Goal: Transaction & Acquisition: Purchase product/service

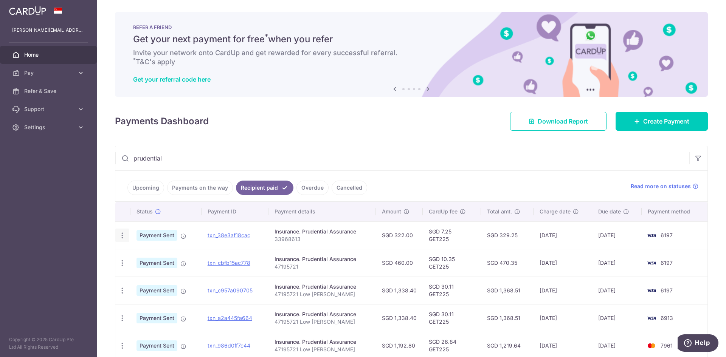
click at [120, 237] on icon "button" at bounding box center [122, 236] width 8 height 8
click at [308, 234] on div "Insurance. Prudential Assurance" at bounding box center [321, 232] width 95 height 8
click at [305, 238] on p "33968613" at bounding box center [321, 239] width 95 height 8
click at [294, 241] on p "33968613" at bounding box center [321, 239] width 95 height 8
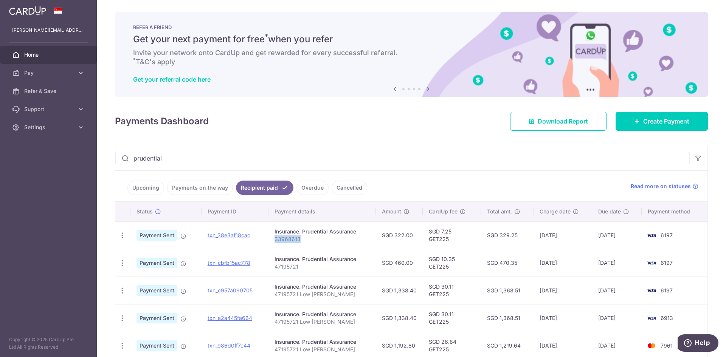
copy p "33968613"
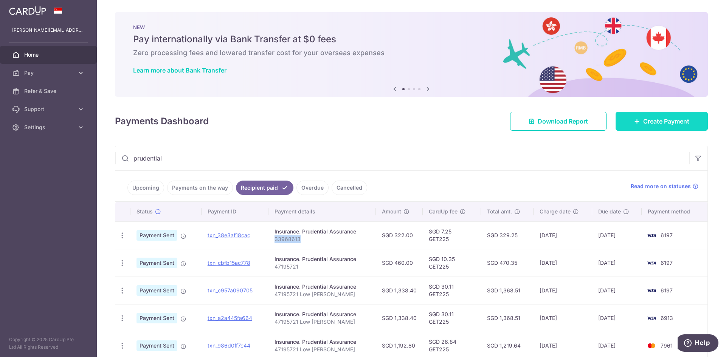
click at [634, 120] on icon at bounding box center [637, 121] width 6 height 6
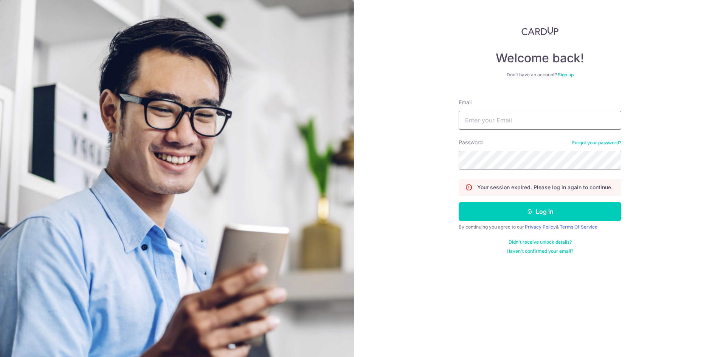
type input "cindy.lowcy@gmail.com"
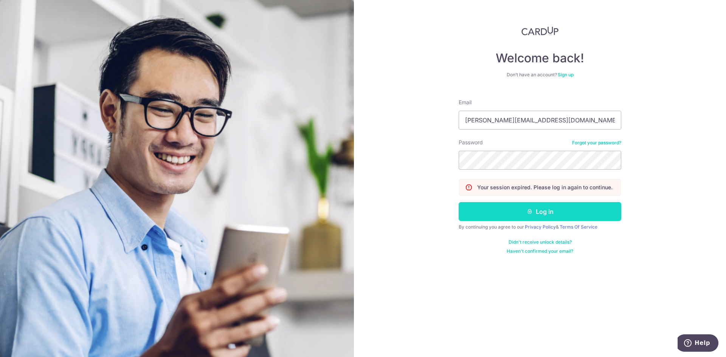
click at [556, 211] on button "Log in" at bounding box center [539, 211] width 163 height 19
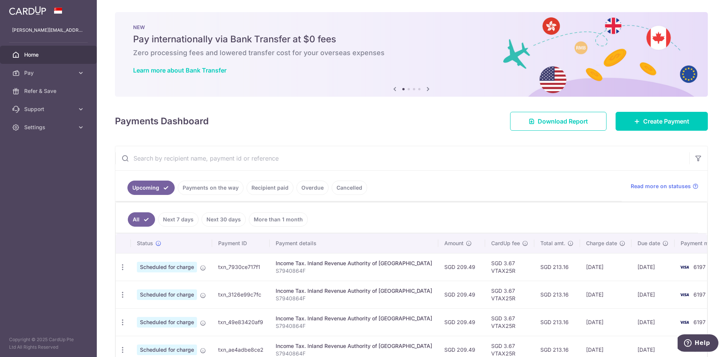
click at [188, 158] on input "text" at bounding box center [402, 158] width 574 height 24
click at [643, 122] on span "Create Payment" at bounding box center [666, 121] width 46 height 9
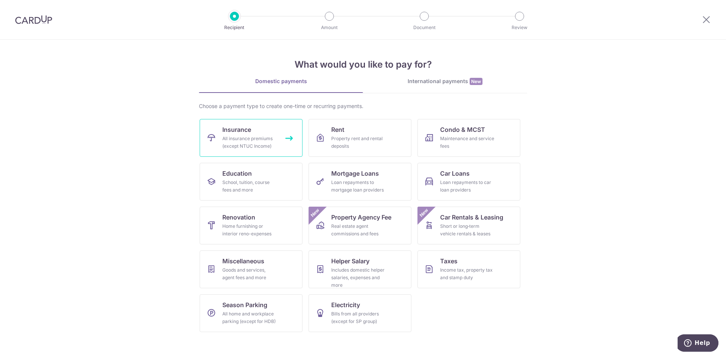
click at [235, 145] on div "All insurance premiums (except NTUC Income)" at bounding box center [249, 142] width 54 height 15
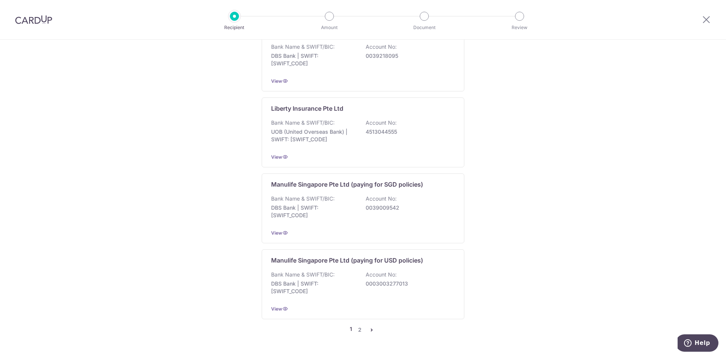
scroll to position [851, 0]
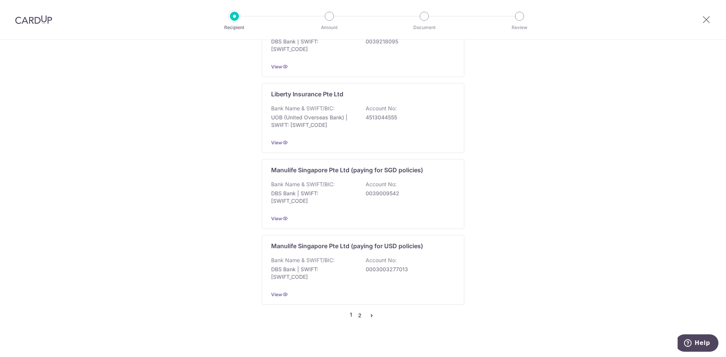
click at [358, 311] on link "2" at bounding box center [359, 315] width 9 height 9
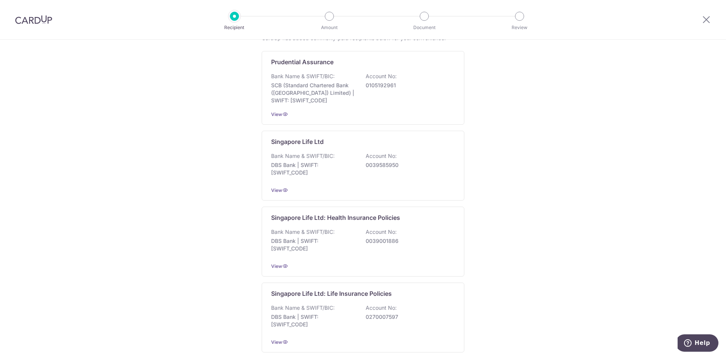
scroll to position [340, 0]
click at [277, 116] on span "View" at bounding box center [276, 114] width 11 height 6
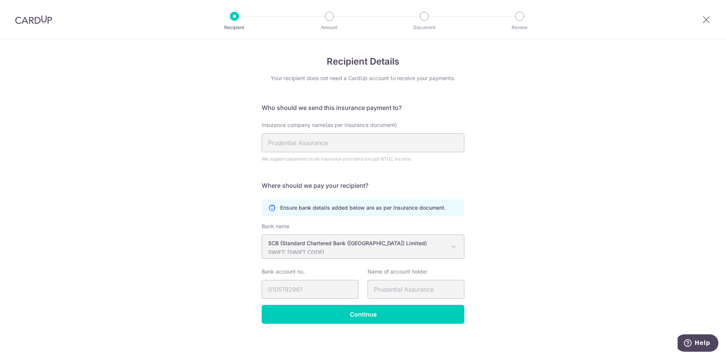
scroll to position [2, 0]
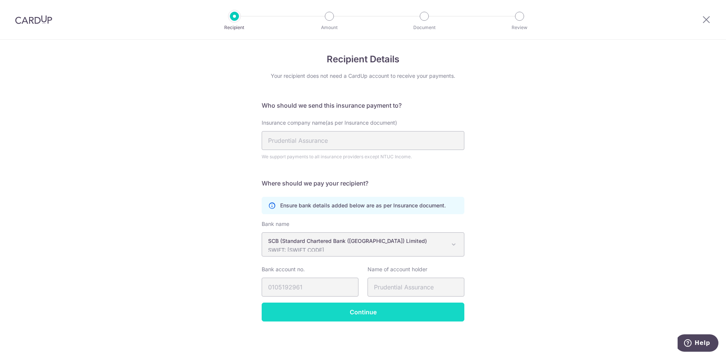
click at [355, 310] on input "Continue" at bounding box center [363, 312] width 203 height 19
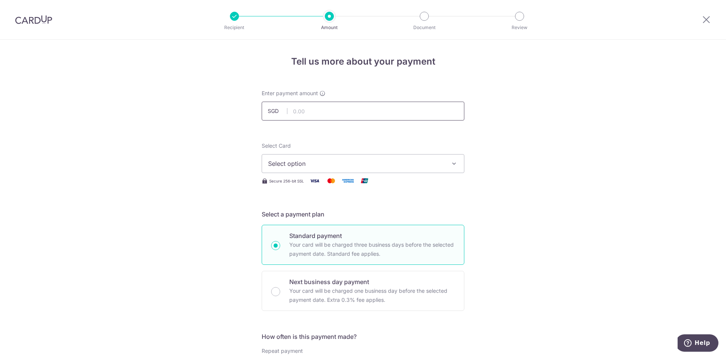
click at [300, 114] on input "text" at bounding box center [363, 111] width 203 height 19
type input "322.00"
click at [344, 155] on button "Select option" at bounding box center [363, 163] width 203 height 19
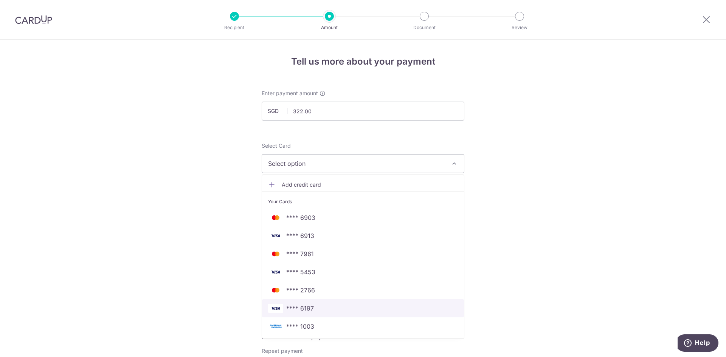
click at [312, 313] on link "**** 6197" at bounding box center [363, 308] width 202 height 18
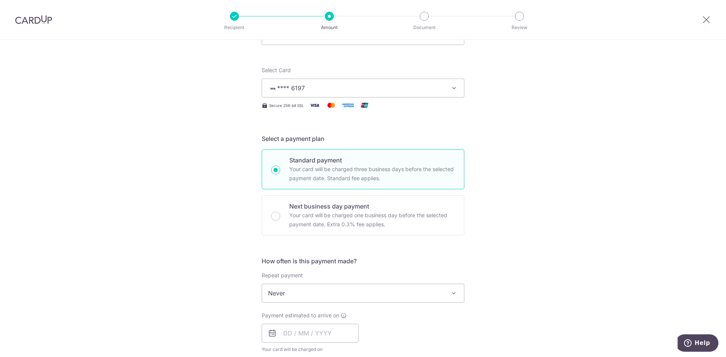
scroll to position [113, 0]
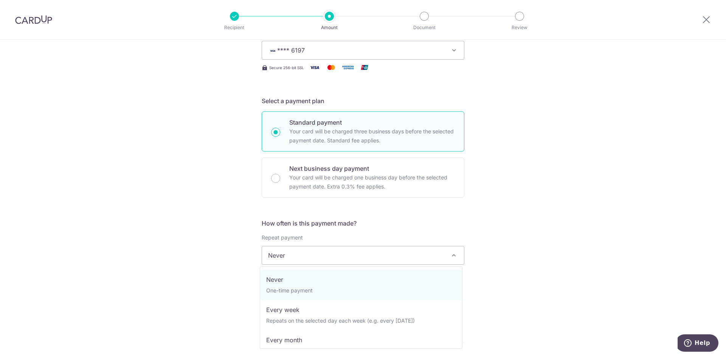
click at [362, 262] on span "Never" at bounding box center [363, 255] width 202 height 18
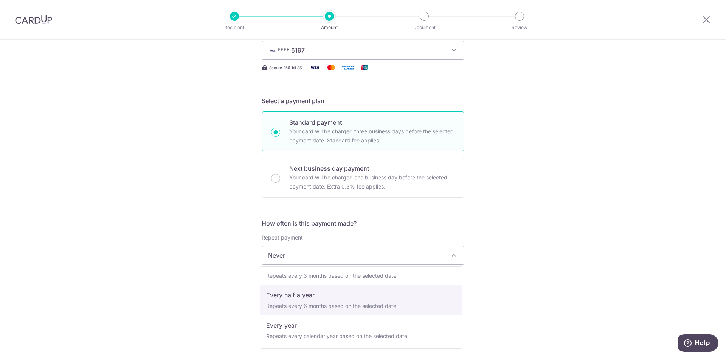
scroll to position [106, 0]
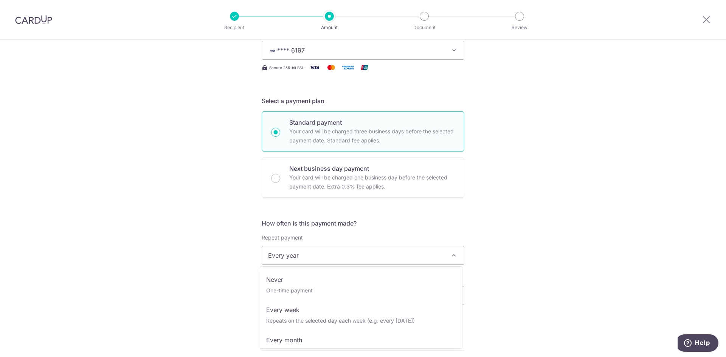
click at [354, 263] on span "Every year" at bounding box center [363, 255] width 202 height 18
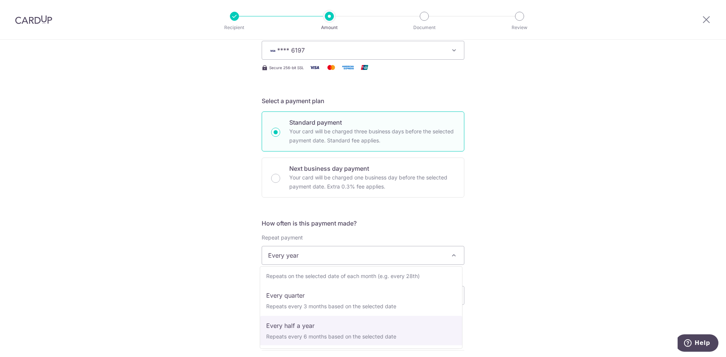
scroll to position [0, 0]
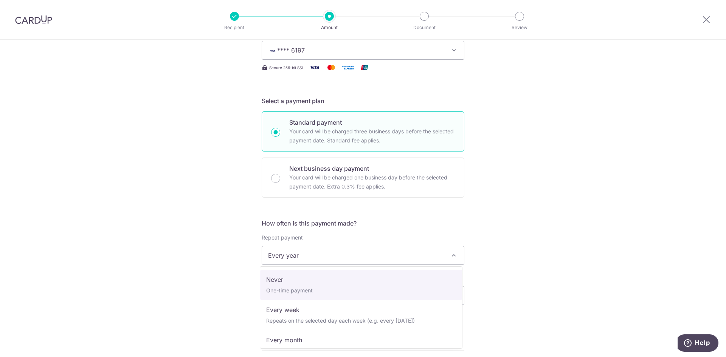
select select "1"
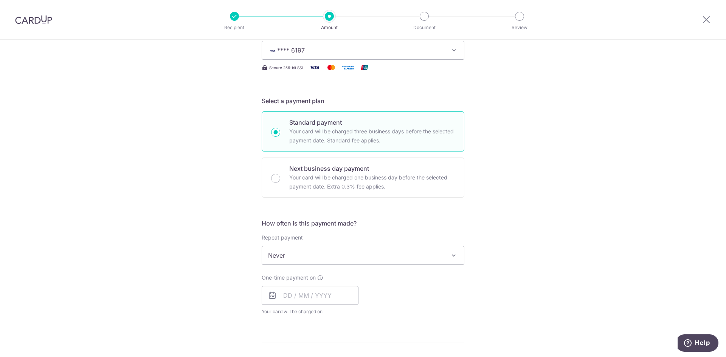
click at [242, 290] on div "Tell us more about your payment Enter payment amount SGD 322.00 322.00 Select C…" at bounding box center [363, 268] width 726 height 684
click at [294, 297] on input "text" at bounding box center [310, 295] width 97 height 19
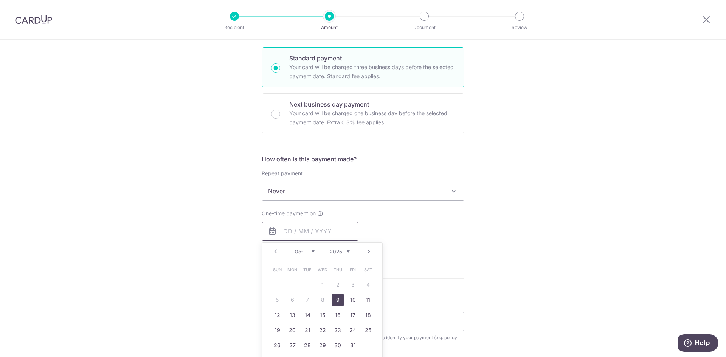
scroll to position [189, 0]
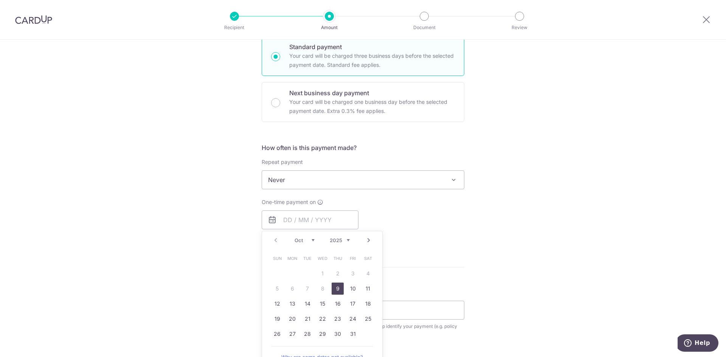
drag, startPoint x: 338, startPoint y: 290, endPoint x: 416, endPoint y: 248, distance: 88.4
click at [338, 290] on link "9" at bounding box center [337, 289] width 12 height 12
type input "[DATE]"
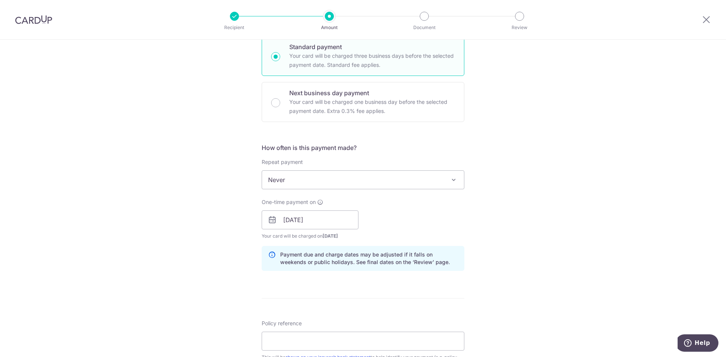
click at [370, 308] on form "Enter payment amount SGD 322.00 322.00 Select Card **** 6197 Add credit card Yo…" at bounding box center [363, 215] width 203 height 629
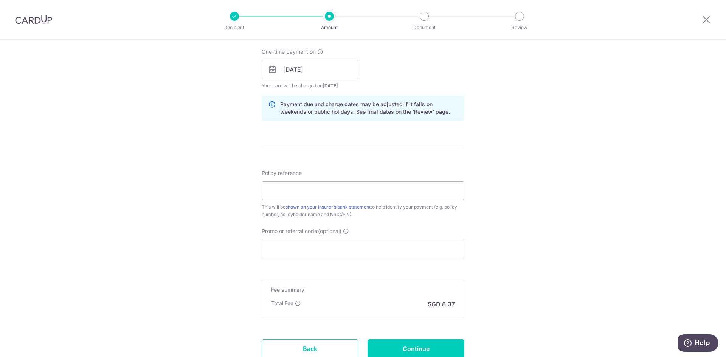
scroll to position [340, 0]
click at [318, 194] on input "Policy reference" at bounding box center [363, 190] width 203 height 19
type input "33968613"
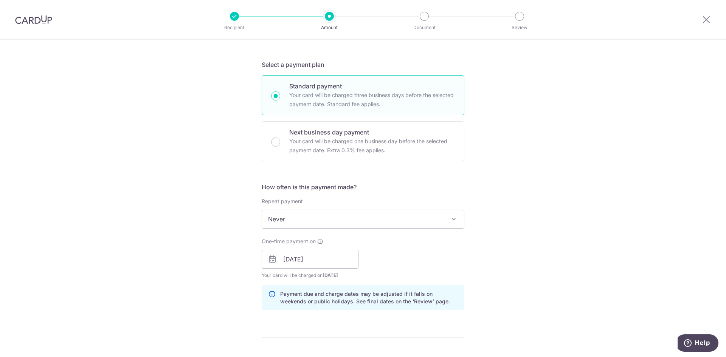
scroll to position [151, 0]
click at [296, 215] on span "Never" at bounding box center [363, 218] width 202 height 18
click at [232, 244] on div "Tell us more about your payment Enter payment amount SGD 322.00 322.00 Select C…" at bounding box center [363, 246] width 726 height 715
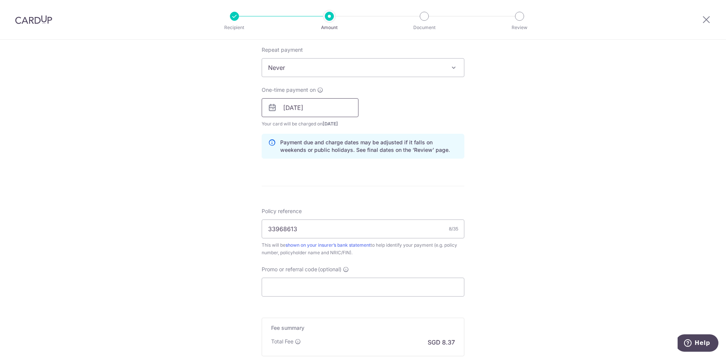
scroll to position [302, 0]
click at [289, 283] on input "Promo or referral code (optional)" at bounding box center [363, 286] width 203 height 19
paste input "OFF225"
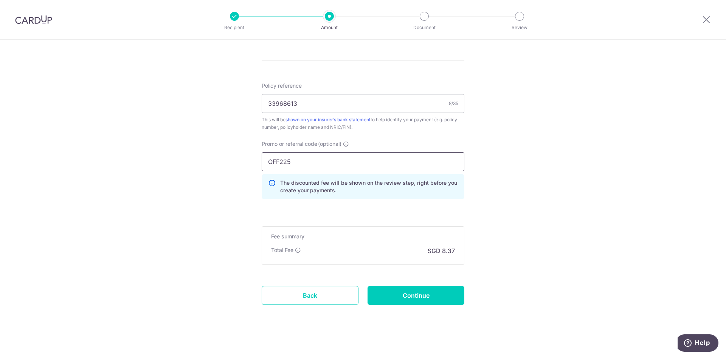
scroll to position [431, 0]
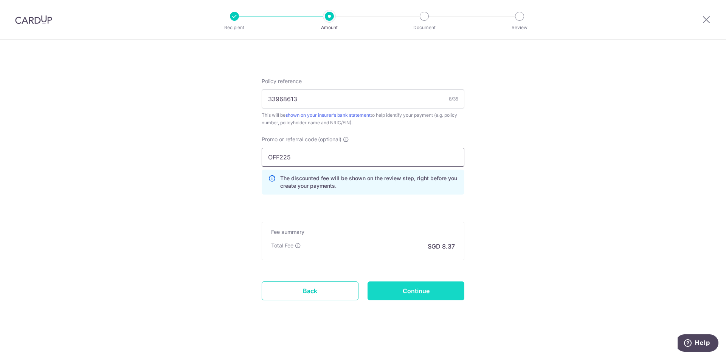
type input "OFF225"
click at [387, 293] on input "Continue" at bounding box center [415, 291] width 97 height 19
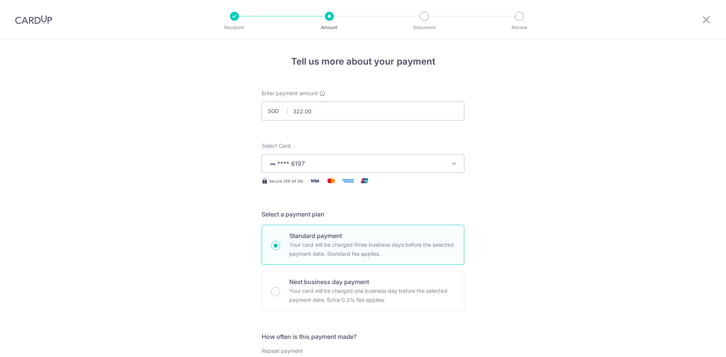
scroll to position [442, 0]
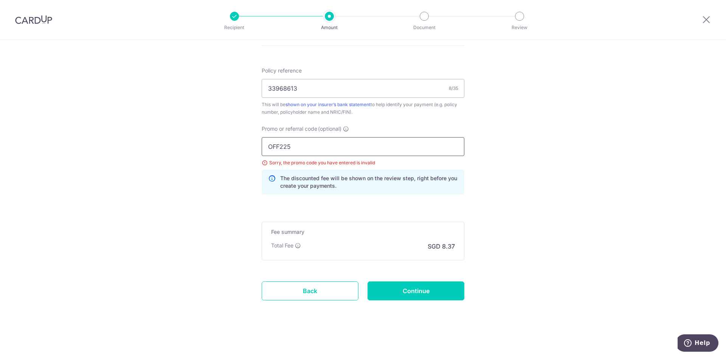
drag, startPoint x: 303, startPoint y: 143, endPoint x: 229, endPoint y: 143, distance: 74.5
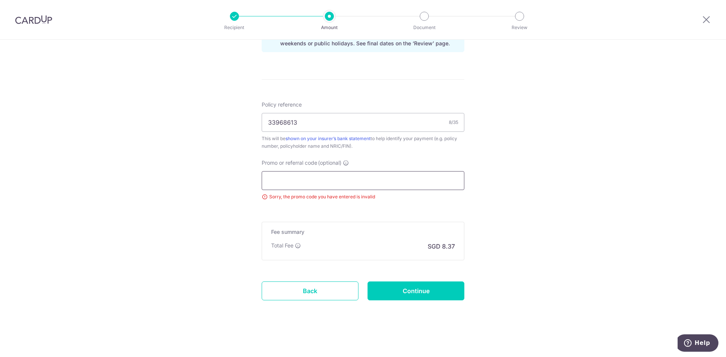
click at [297, 183] on input "Promo or referral code (optional)" at bounding box center [363, 180] width 203 height 19
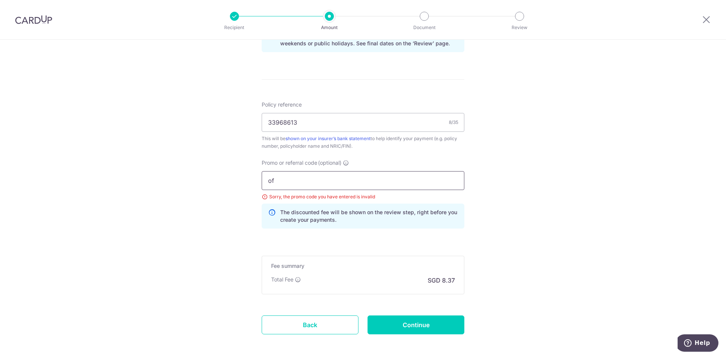
scroll to position [442, 0]
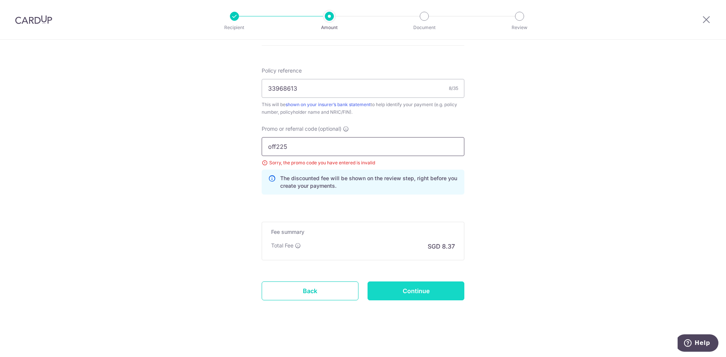
type input "off225"
click button "Add Card" at bounding box center [0, 0] width 0 height 0
click at [318, 149] on input "off225" at bounding box center [363, 146] width 203 height 19
click at [424, 293] on input "Continue" at bounding box center [415, 291] width 97 height 19
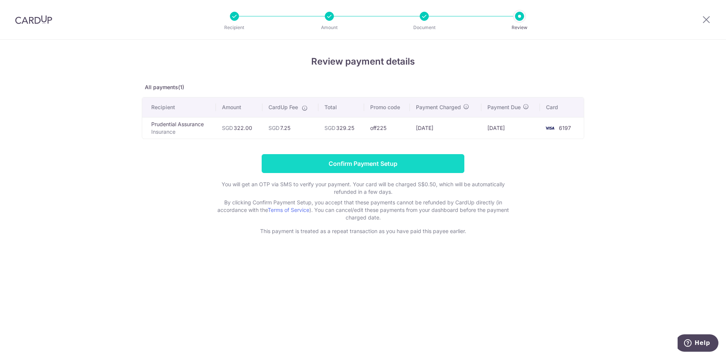
click at [391, 166] on input "Confirm Payment Setup" at bounding box center [363, 163] width 203 height 19
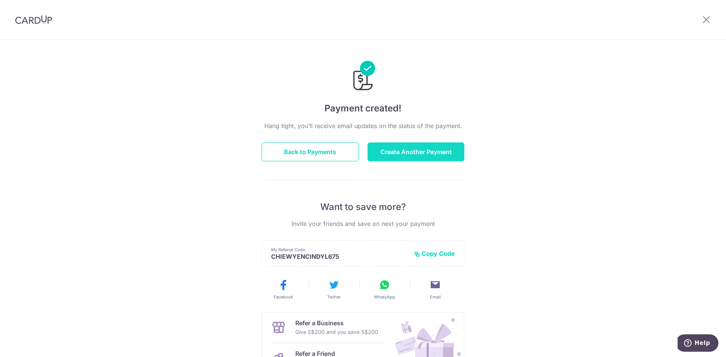
click at [407, 155] on button "Create Another Payment" at bounding box center [415, 151] width 97 height 19
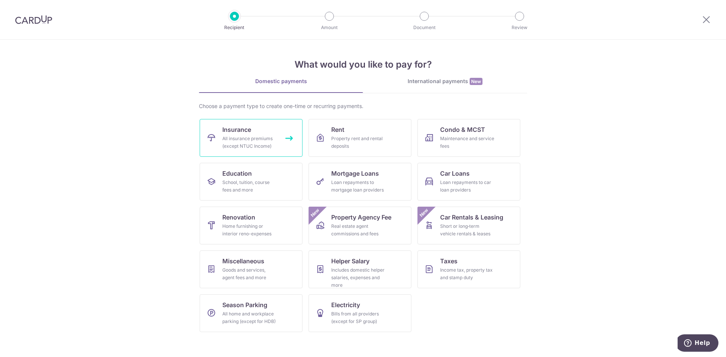
click at [225, 143] on div "All insurance premiums (except NTUC Income)" at bounding box center [249, 142] width 54 height 15
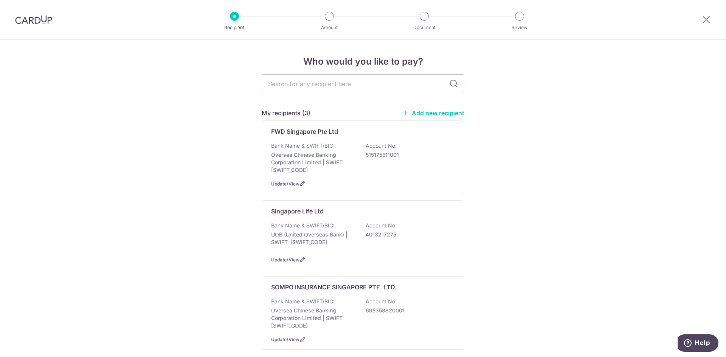
click at [36, 19] on img at bounding box center [33, 19] width 37 height 9
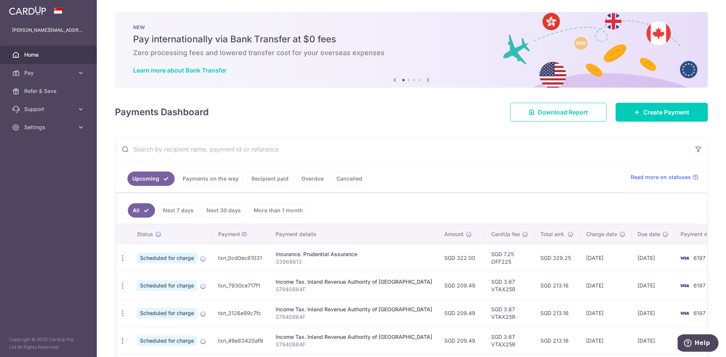
click at [229, 153] on input "text" at bounding box center [402, 149] width 574 height 24
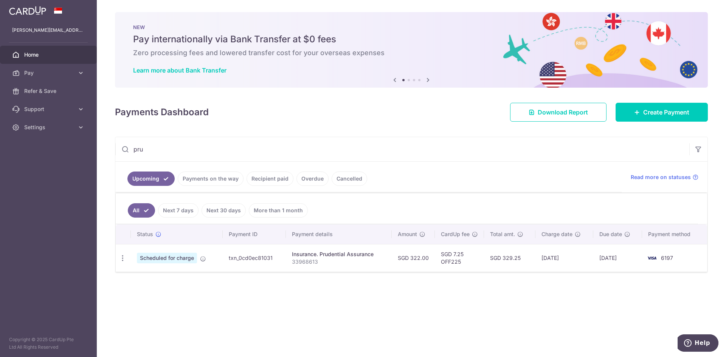
type input "pru"
click at [259, 175] on link "Recipient paid" at bounding box center [269, 179] width 47 height 14
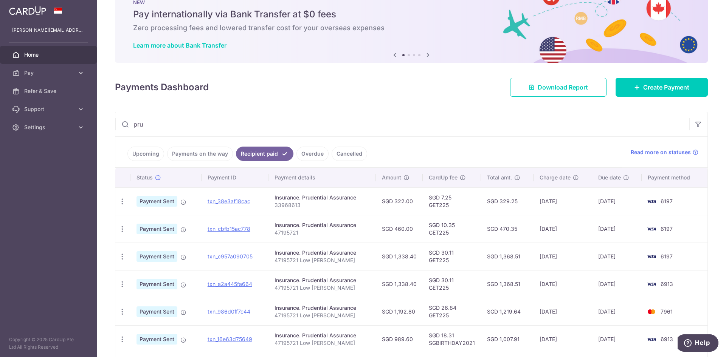
scroll to position [38, 0]
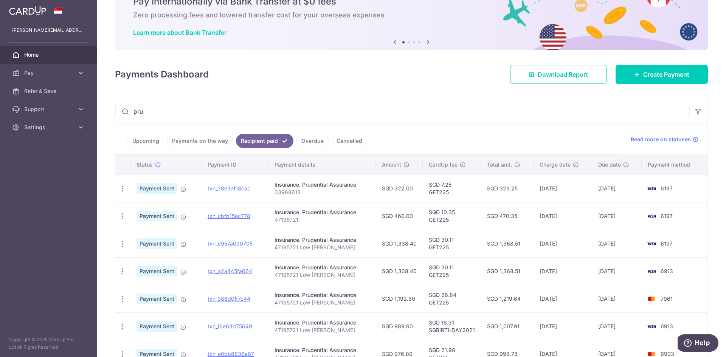
drag, startPoint x: 547, startPoint y: 133, endPoint x: 526, endPoint y: 117, distance: 26.9
click at [547, 133] on ul "Upcoming Payments on the way Recipient paid Overdue Cancelled" at bounding box center [368, 139] width 506 height 31
